Goal: Entertainment & Leisure: Consume media (video, audio)

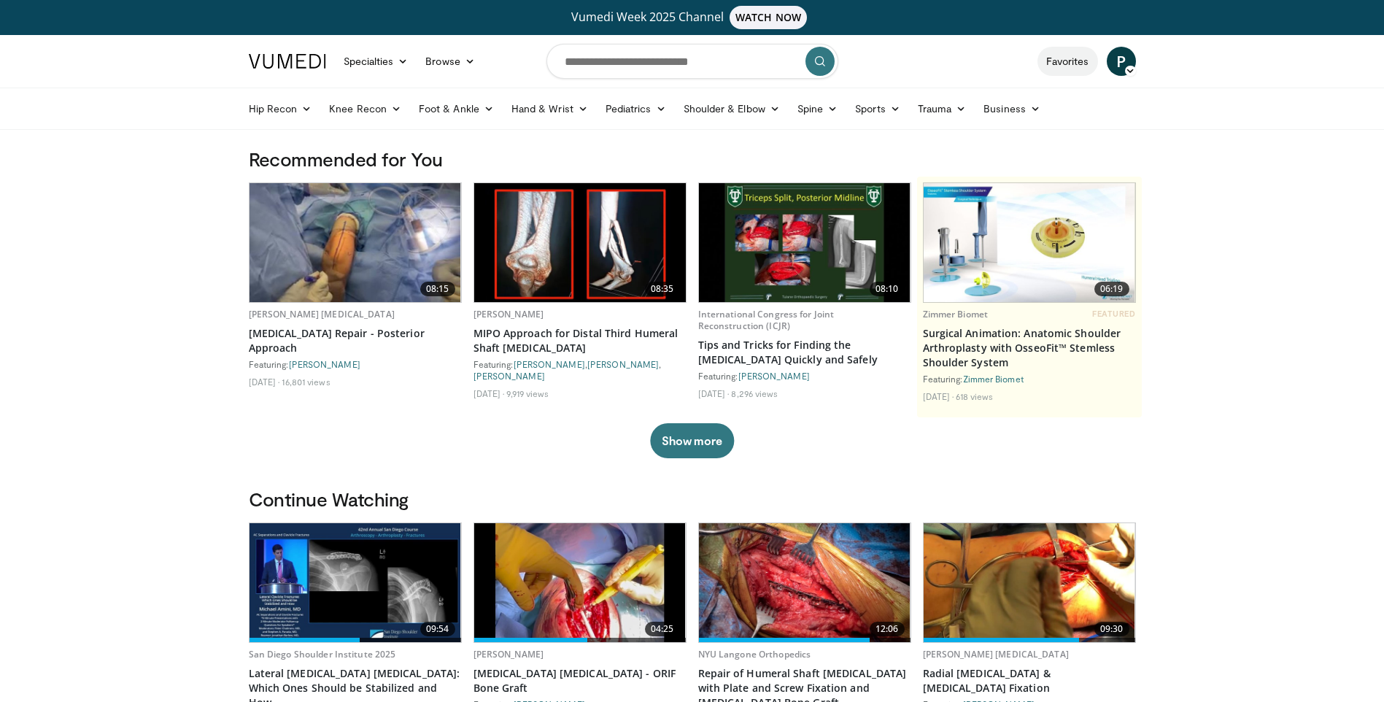
click at [1068, 61] on link "Favorites" at bounding box center [1068, 61] width 61 height 29
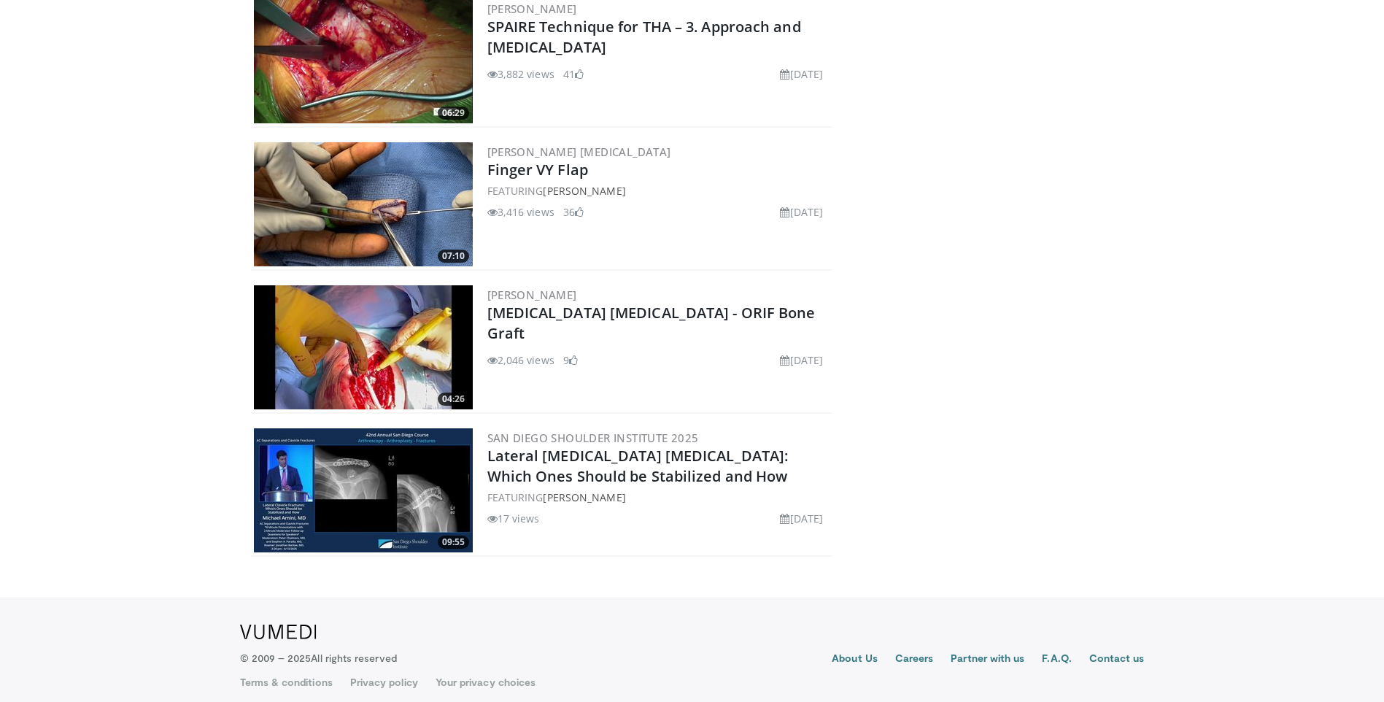
scroll to position [671, 0]
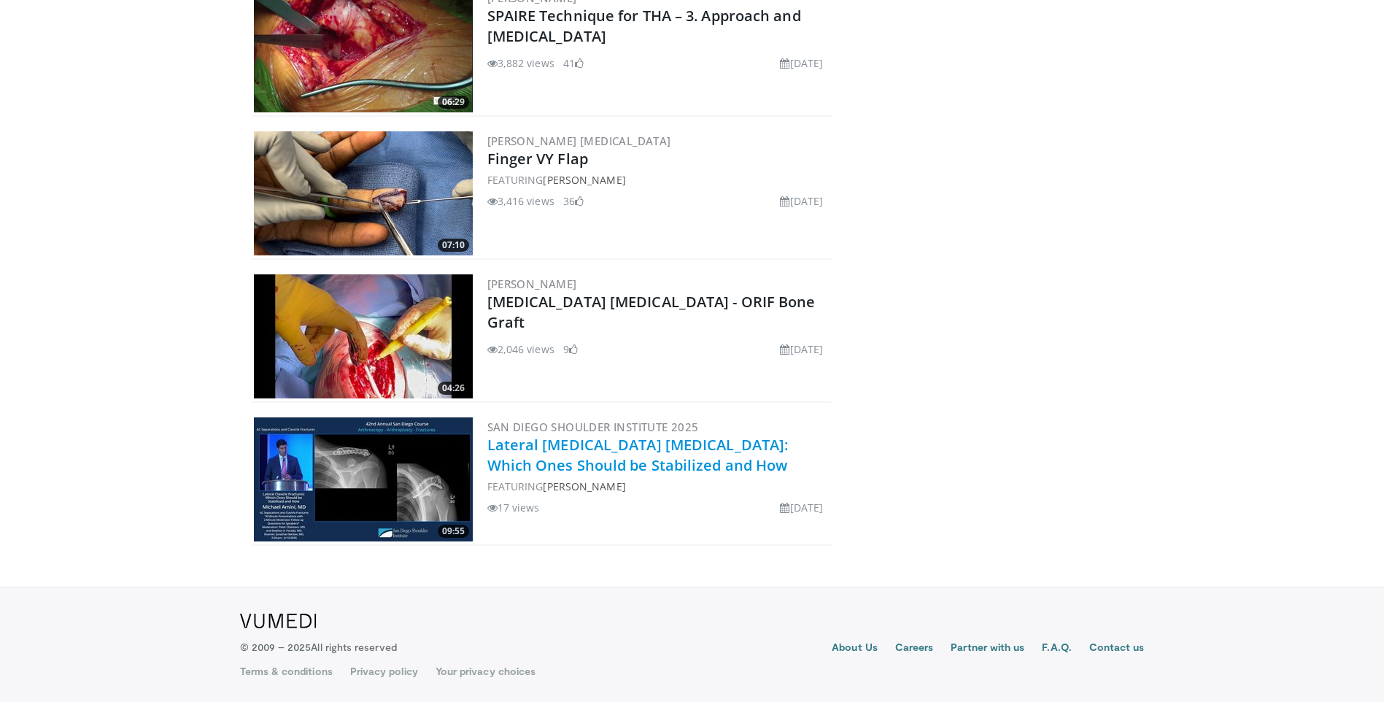
click at [604, 440] on link "Lateral [MEDICAL_DATA] [MEDICAL_DATA]: Which Ones Should be Stabilized and How" at bounding box center [638, 455] width 301 height 40
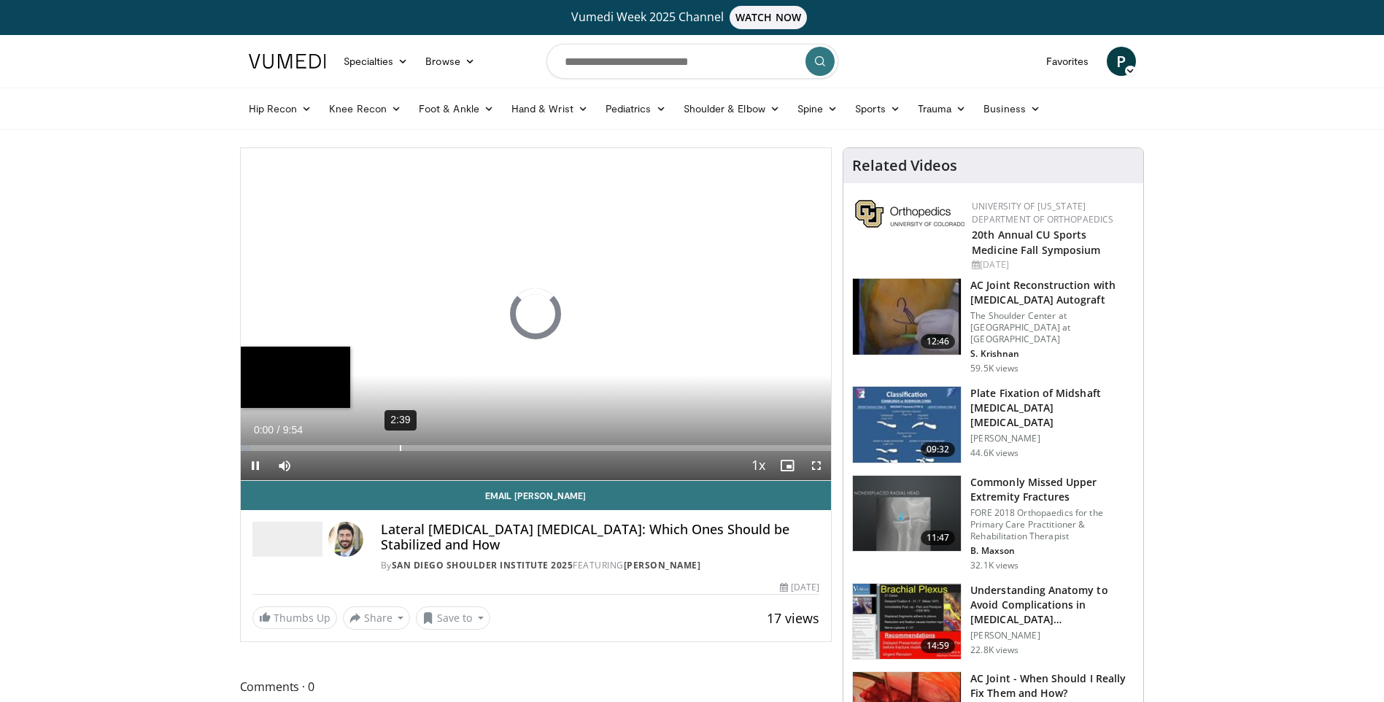
click at [399, 441] on div "Loaded : 1.66% 2:39 0:00" at bounding box center [536, 444] width 591 height 14
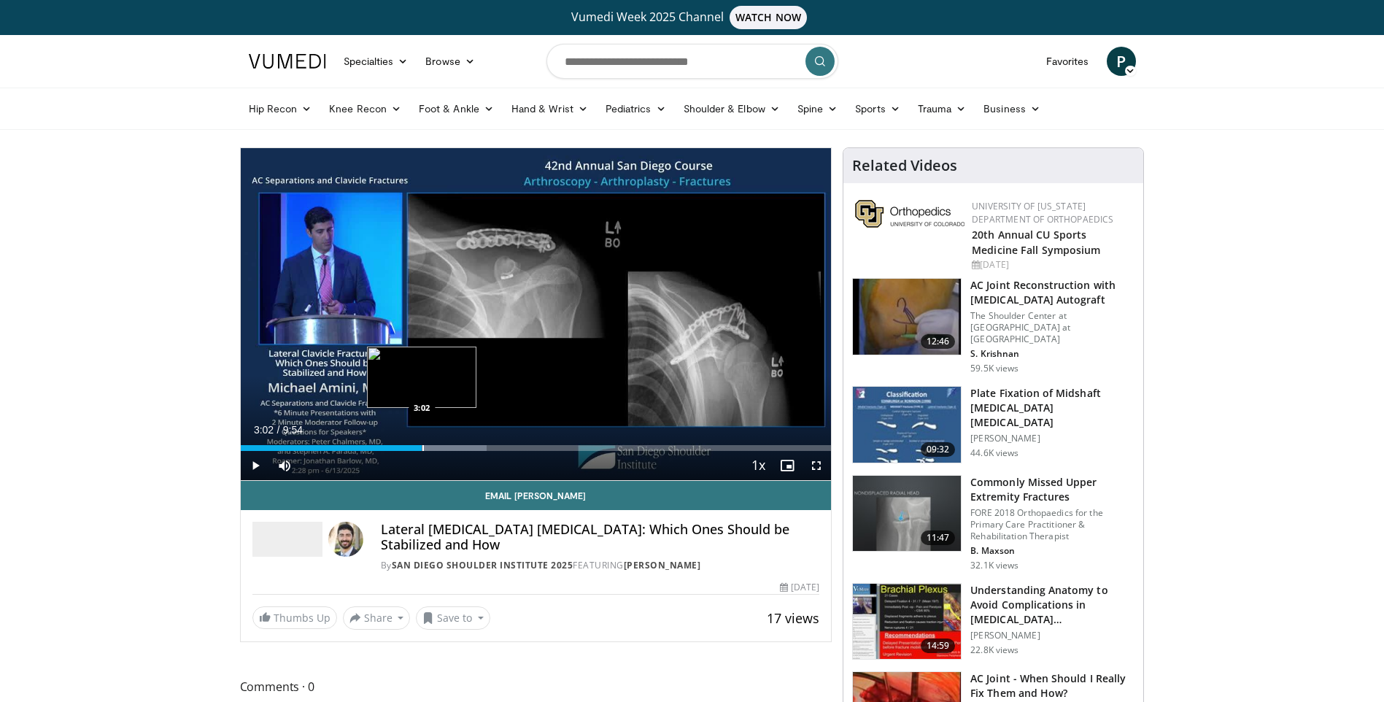
click at [423, 449] on div "Loaded : 41.72% 3:02 3:02" at bounding box center [536, 448] width 591 height 6
drag, startPoint x: 442, startPoint y: 446, endPoint x: 454, endPoint y: 449, distance: 12.7
click at [442, 446] on div "Progress Bar" at bounding box center [442, 448] width 1 height 6
click at [467, 446] on div "Progress Bar" at bounding box center [466, 448] width 1 height 6
click at [258, 460] on span "Video Player" at bounding box center [255, 465] width 29 height 29
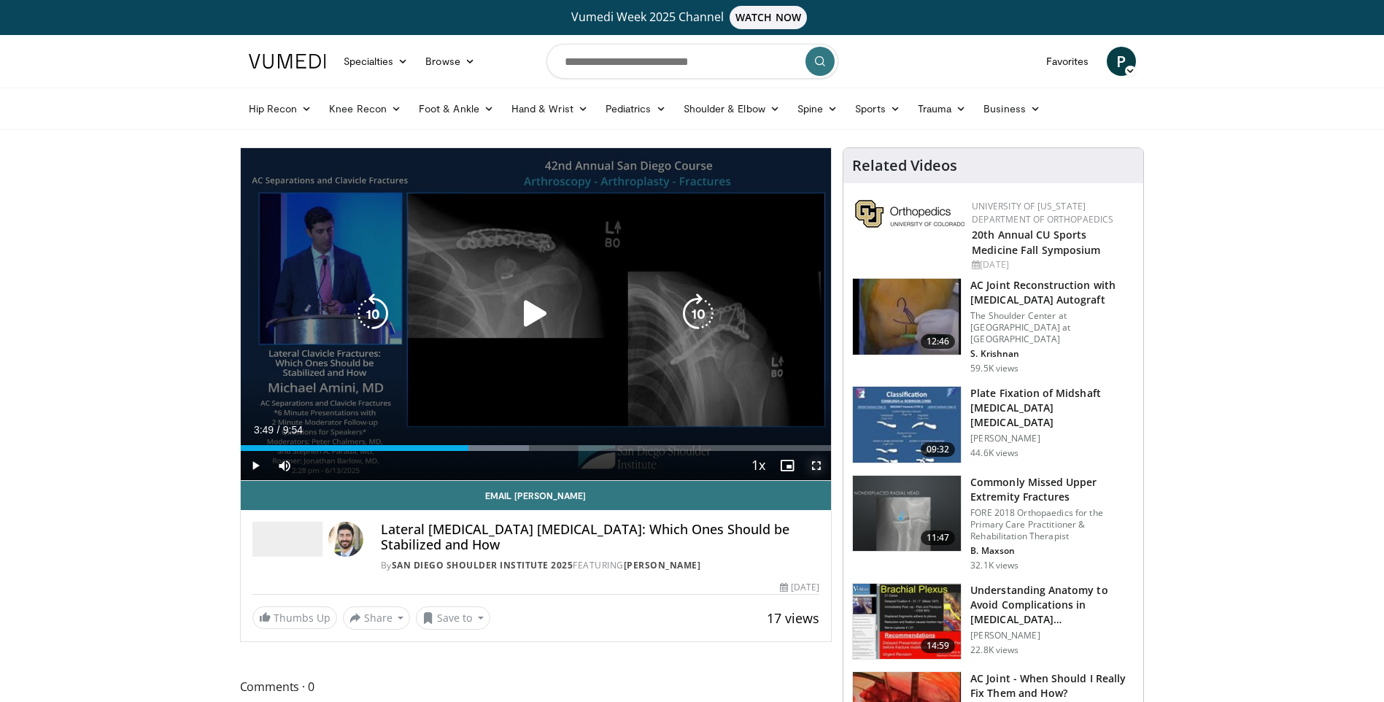
drag, startPoint x: 820, startPoint y: 469, endPoint x: 822, endPoint y: 523, distance: 54.1
click at [820, 469] on span "Video Player" at bounding box center [816, 465] width 29 height 29
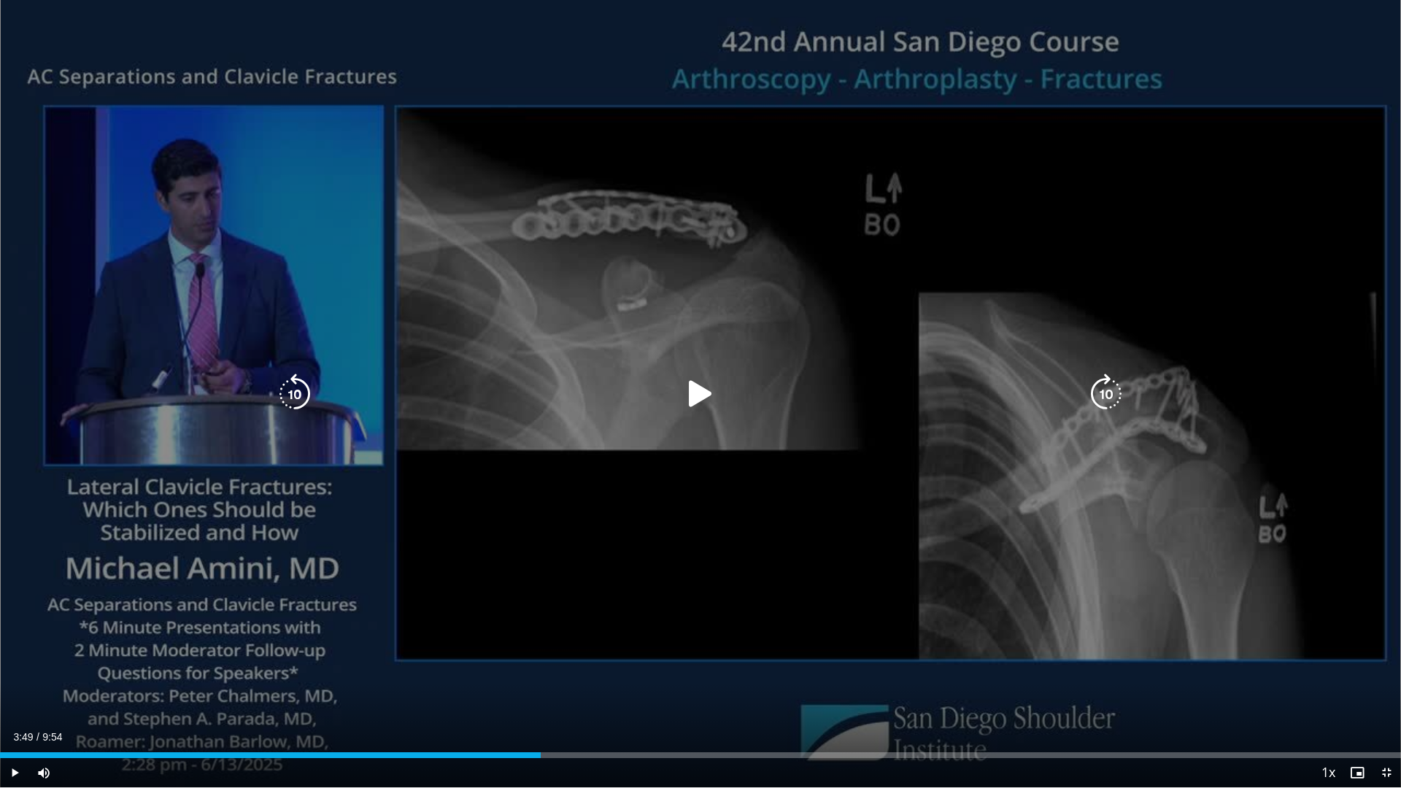
click at [1247, 488] on div "10 seconds Tap to unmute" at bounding box center [700, 393] width 1401 height 787
click at [701, 390] on icon "Video Player" at bounding box center [700, 394] width 41 height 41
click at [1354, 21] on div "10 seconds Tap to unmute" at bounding box center [700, 393] width 1401 height 787
click at [686, 379] on icon "Video Player" at bounding box center [700, 394] width 41 height 41
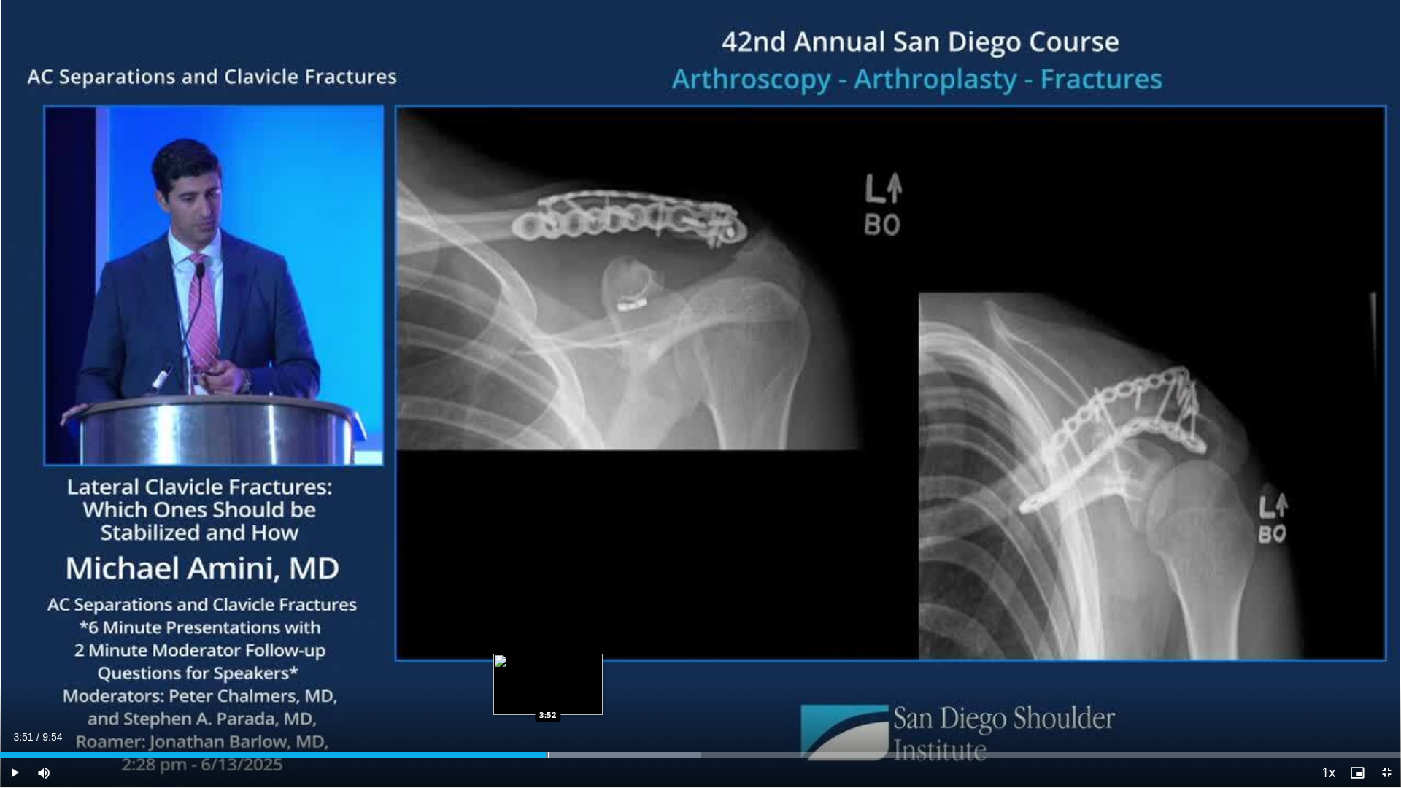
click at [548, 701] on div "Progress Bar" at bounding box center [548, 755] width 1 height 6
click at [7, 701] on span "Video Player" at bounding box center [14, 772] width 29 height 29
click at [1388, 701] on span "Video Player" at bounding box center [1386, 772] width 29 height 29
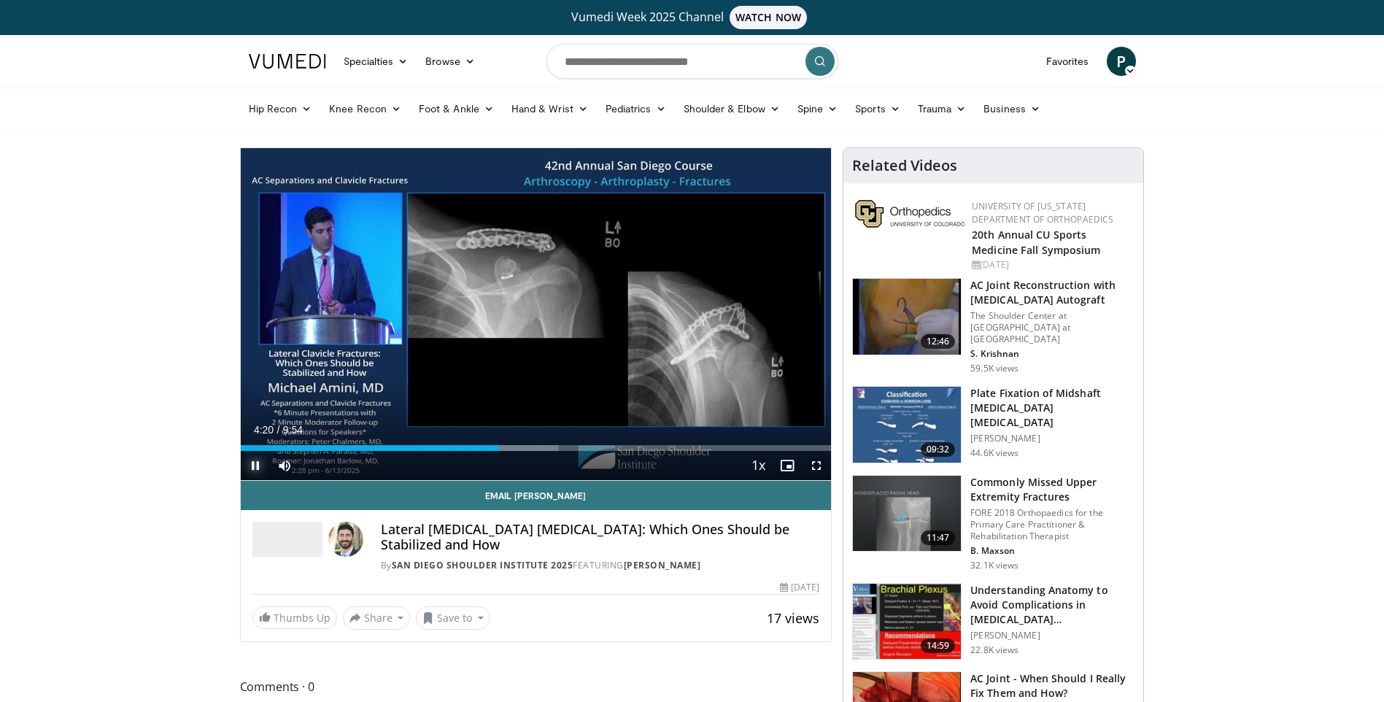
click at [244, 466] on span "Video Player" at bounding box center [255, 465] width 29 height 29
click at [521, 445] on div "Progress Bar" at bounding box center [518, 448] width 95 height 6
click at [554, 442] on div "Loaded : 58.42% 4:41 5:15" at bounding box center [536, 444] width 591 height 14
click at [807, 459] on span "Video Player" at bounding box center [816, 465] width 29 height 29
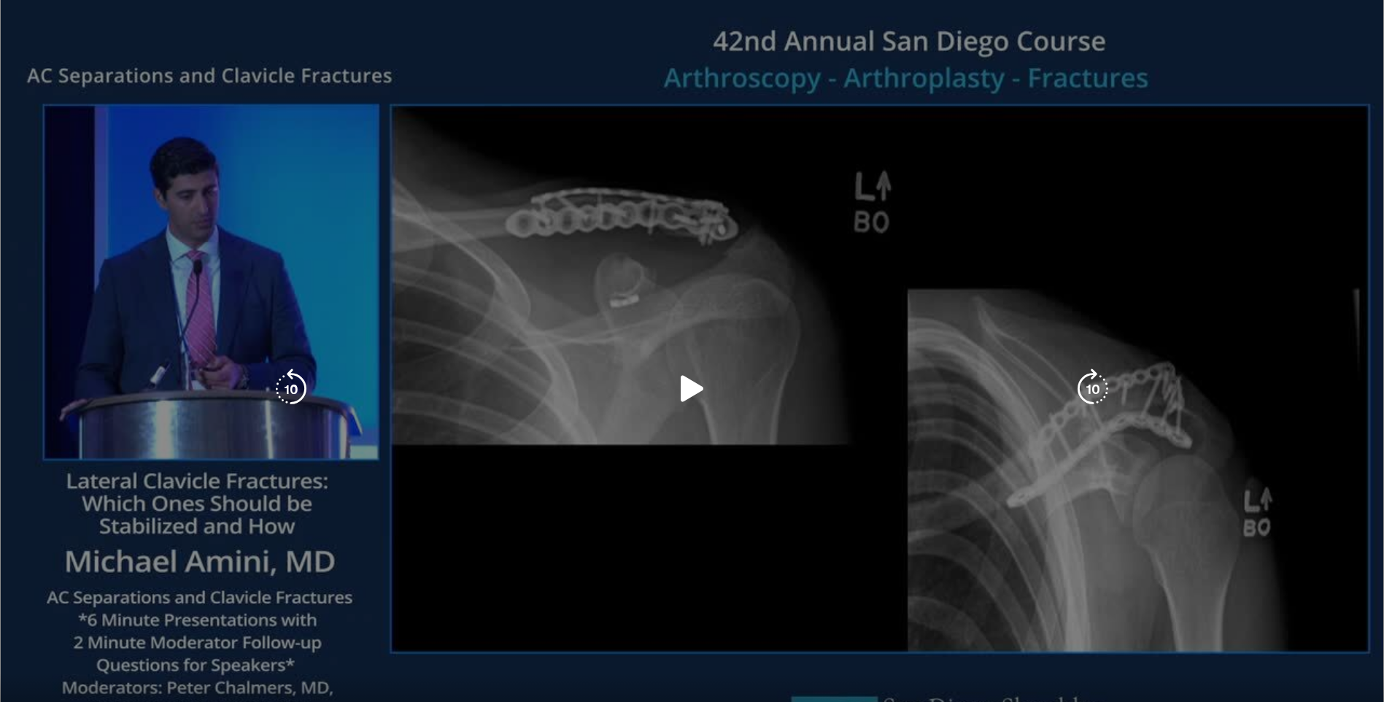
click at [810, 513] on div "10 seconds Tap to unmute" at bounding box center [692, 389] width 1384 height 778
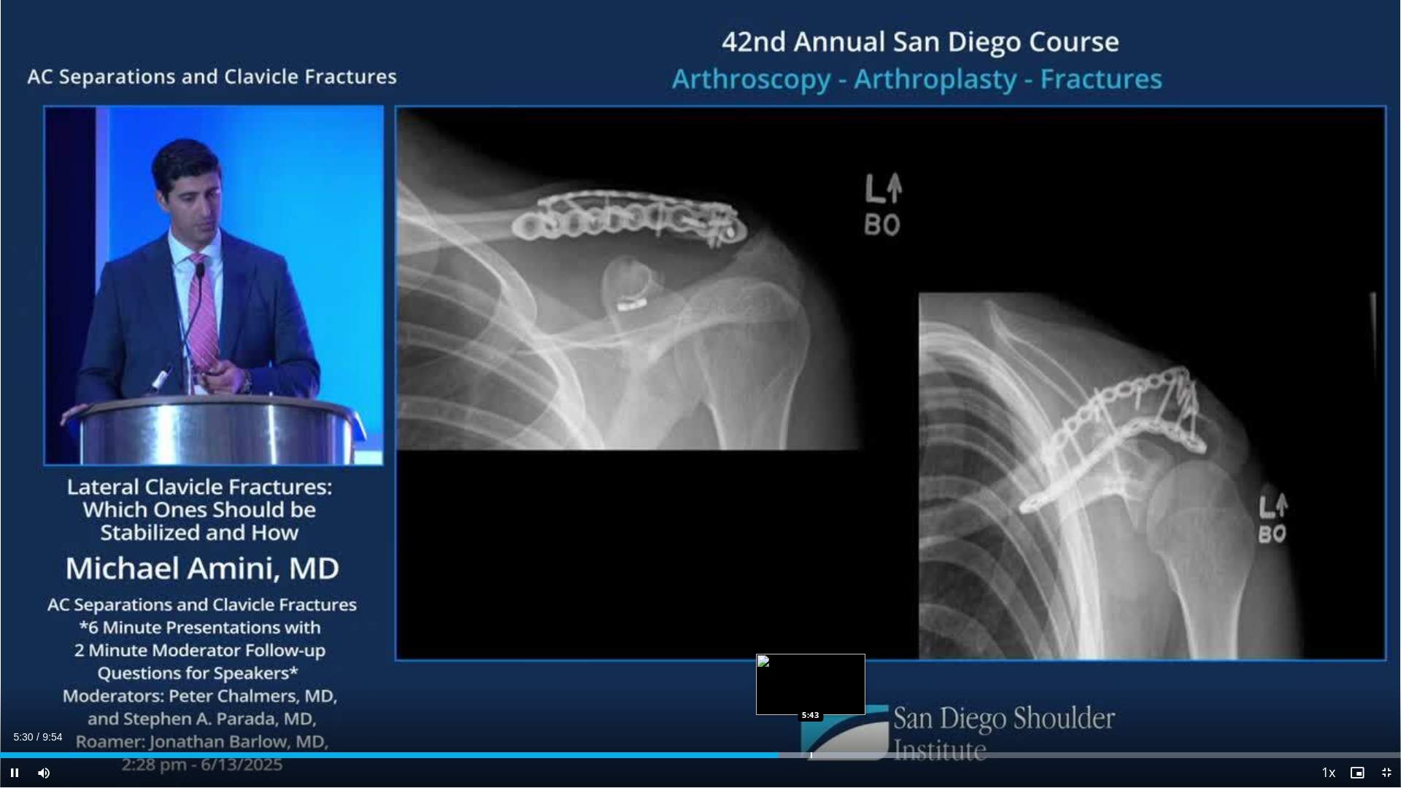
click at [809, 701] on div "Progress Bar" at bounding box center [810, 755] width 220 height 6
click at [801, 701] on div "Current Time 5:46 / Duration 9:54 Pause Skip Backward Skip Forward Mute 0% Load…" at bounding box center [700, 772] width 1401 height 29
click at [792, 701] on div "Progress Bar" at bounding box center [792, 755] width 1 height 6
click at [806, 701] on div "Progress Bar" at bounding box center [806, 755] width 1 height 6
click at [8, 701] on span "Video Player" at bounding box center [14, 772] width 29 height 29
